Goal: Task Accomplishment & Management: Manage account settings

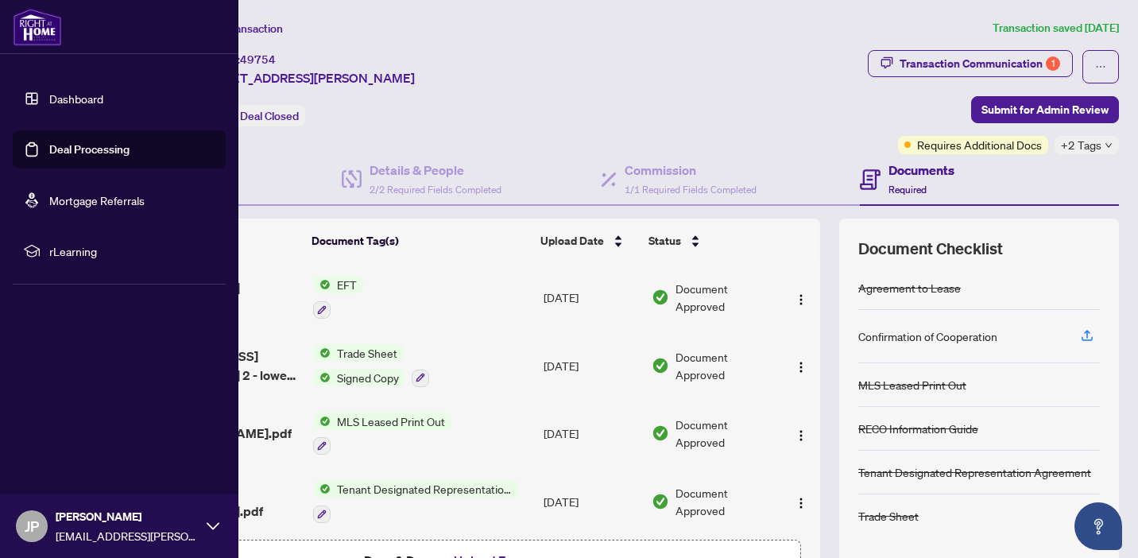
click at [63, 147] on link "Deal Processing" at bounding box center [89, 149] width 80 height 14
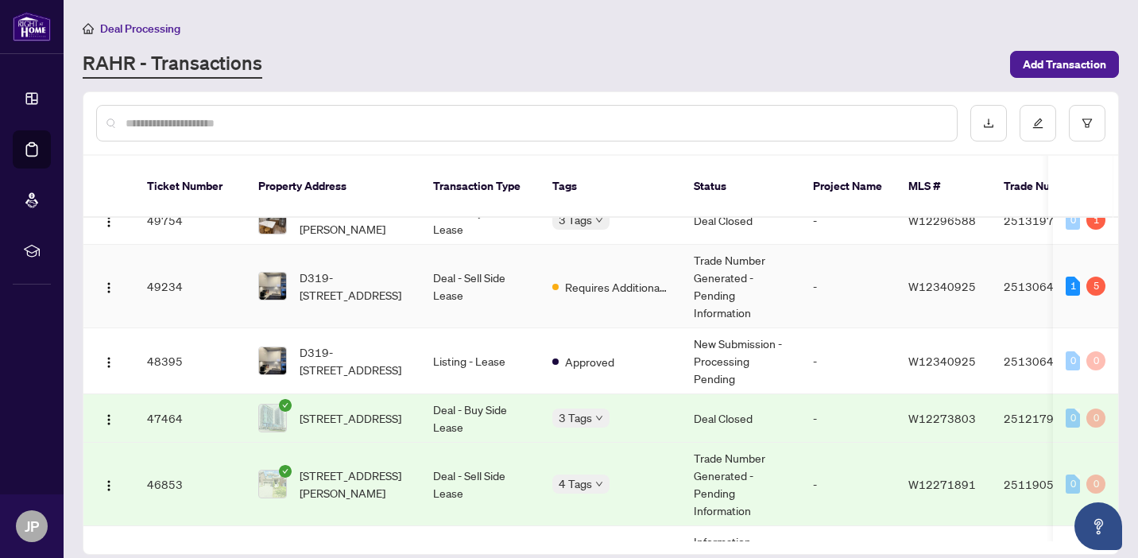
scroll to position [20, 0]
click at [593, 280] on span "Requires Additional Docs" at bounding box center [616, 288] width 103 height 17
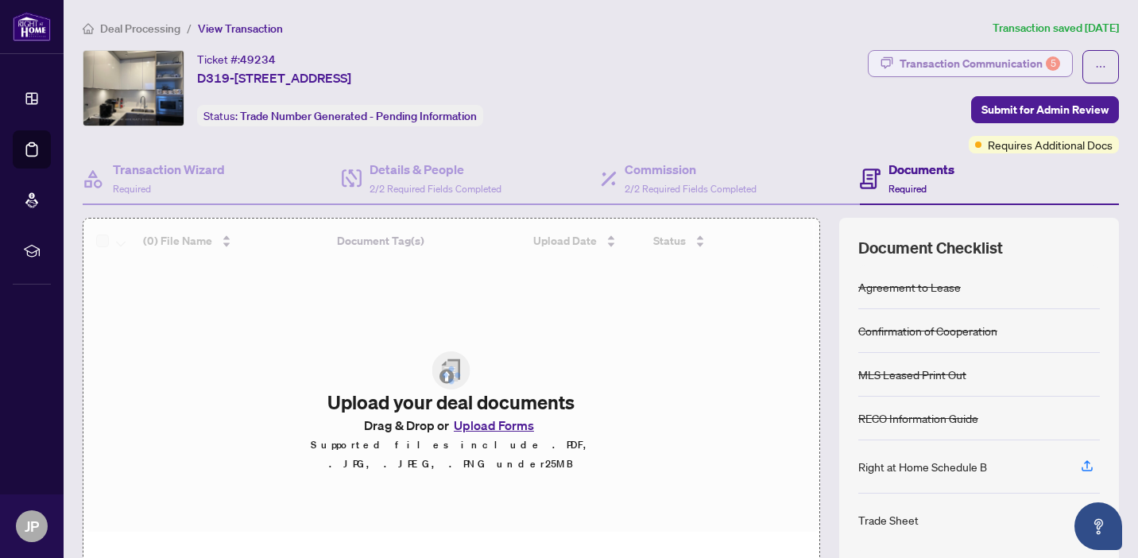
click at [979, 63] on div "Transaction Communication 5" at bounding box center [980, 63] width 161 height 25
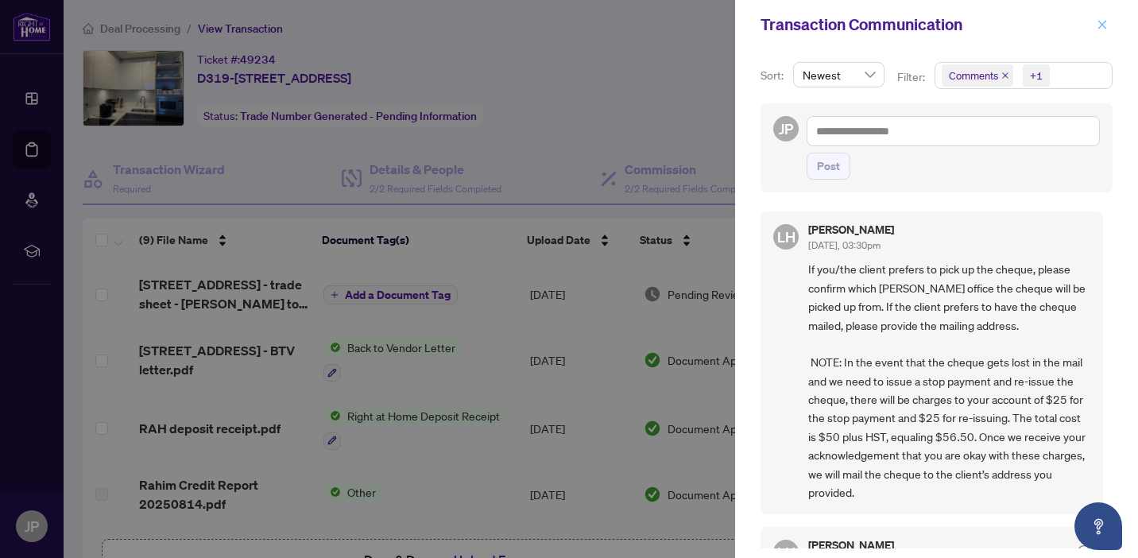
click at [1102, 21] on icon "close" at bounding box center [1102, 24] width 11 height 11
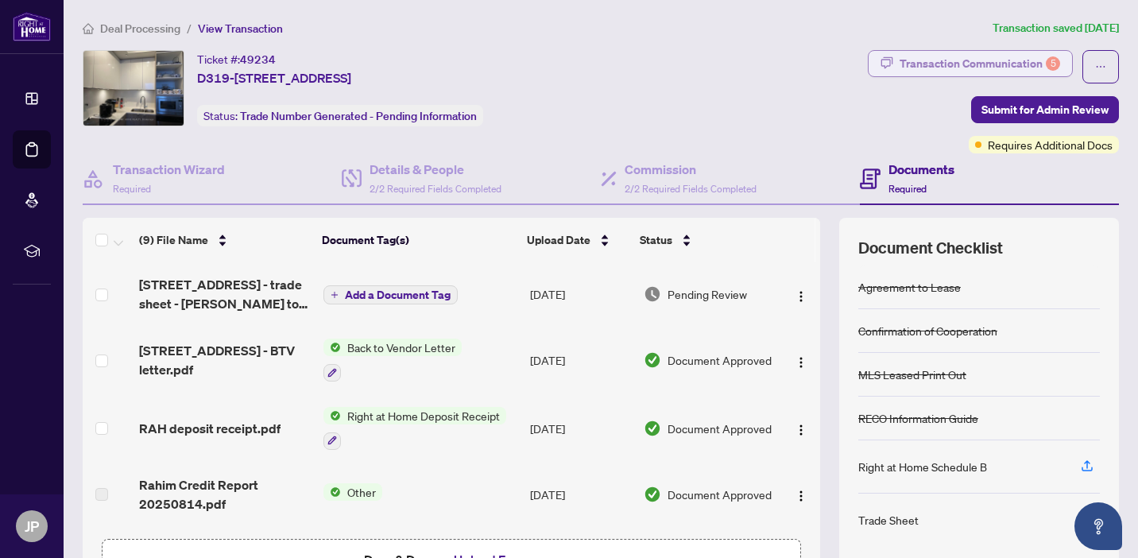
click at [990, 61] on div "Transaction Communication 5" at bounding box center [980, 63] width 161 height 25
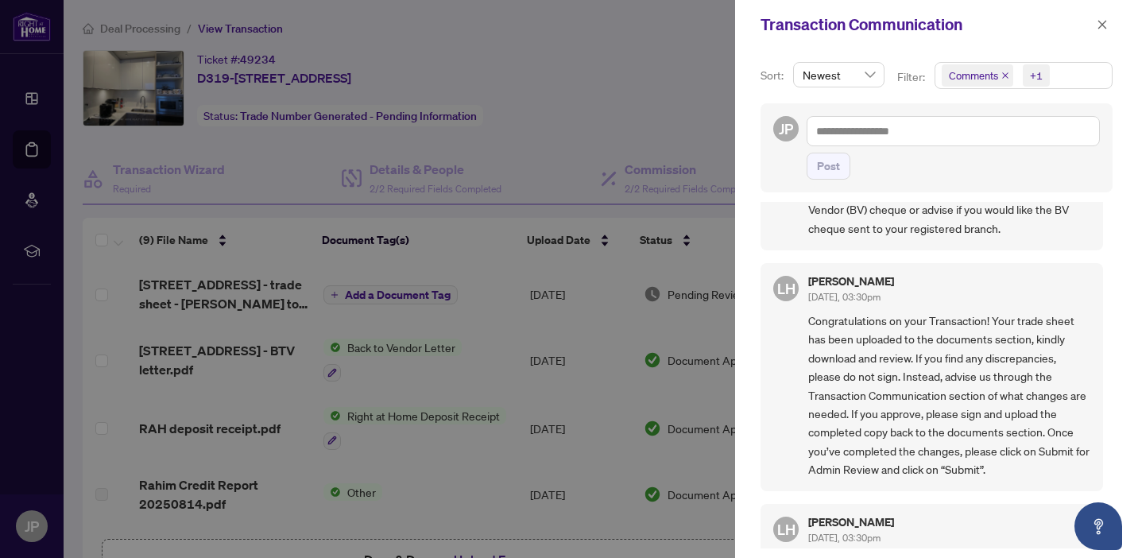
scroll to position [505, 0]
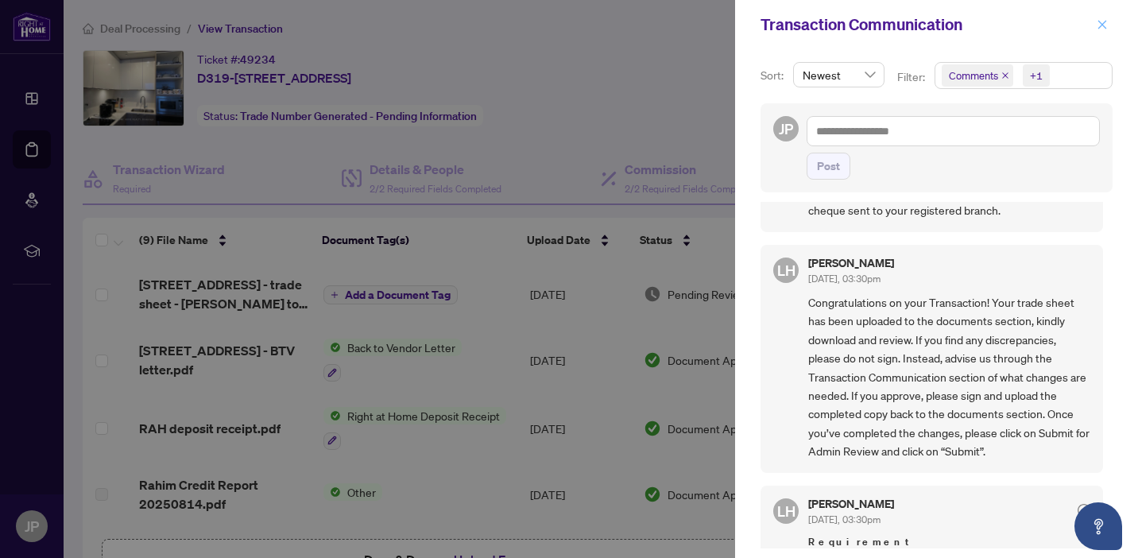
click at [1099, 23] on icon "close" at bounding box center [1102, 24] width 11 height 11
